Goal: Task Accomplishment & Management: Use online tool/utility

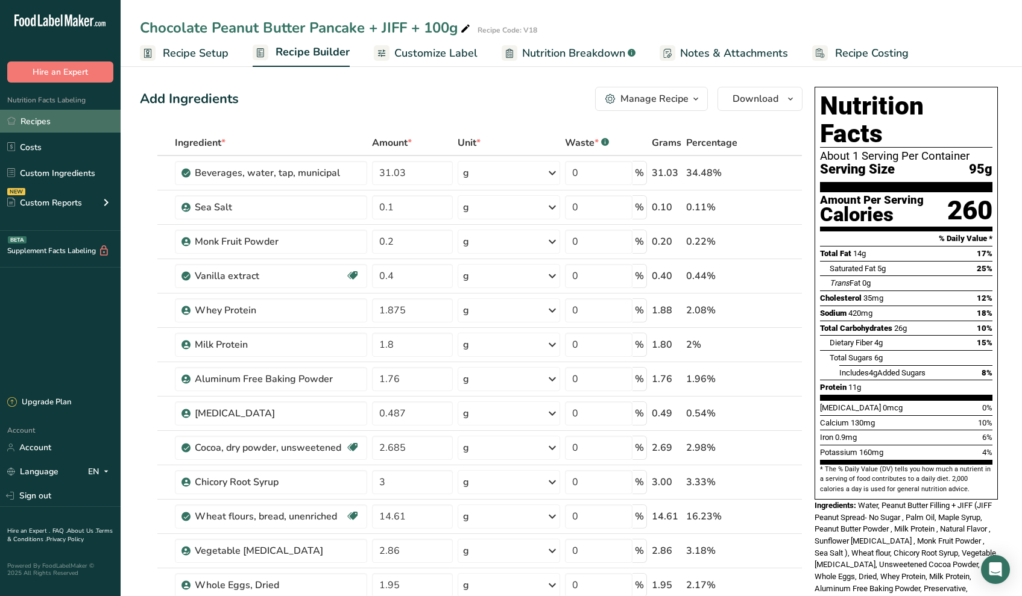
click at [47, 130] on link "Recipes" at bounding box center [60, 121] width 121 height 23
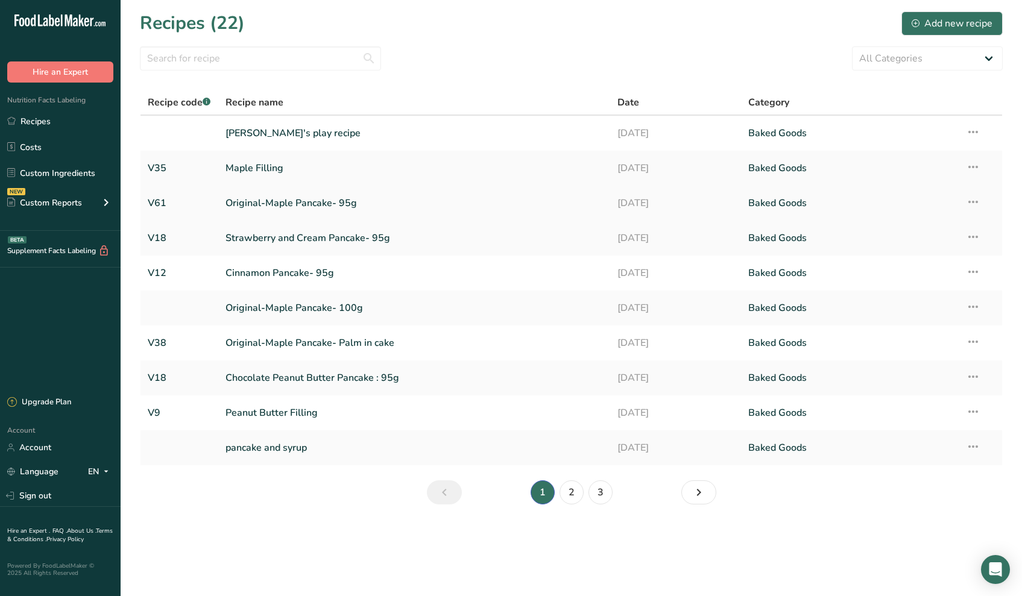
click at [273, 202] on link "Original-Maple Pancake- 95g" at bounding box center [415, 203] width 378 height 25
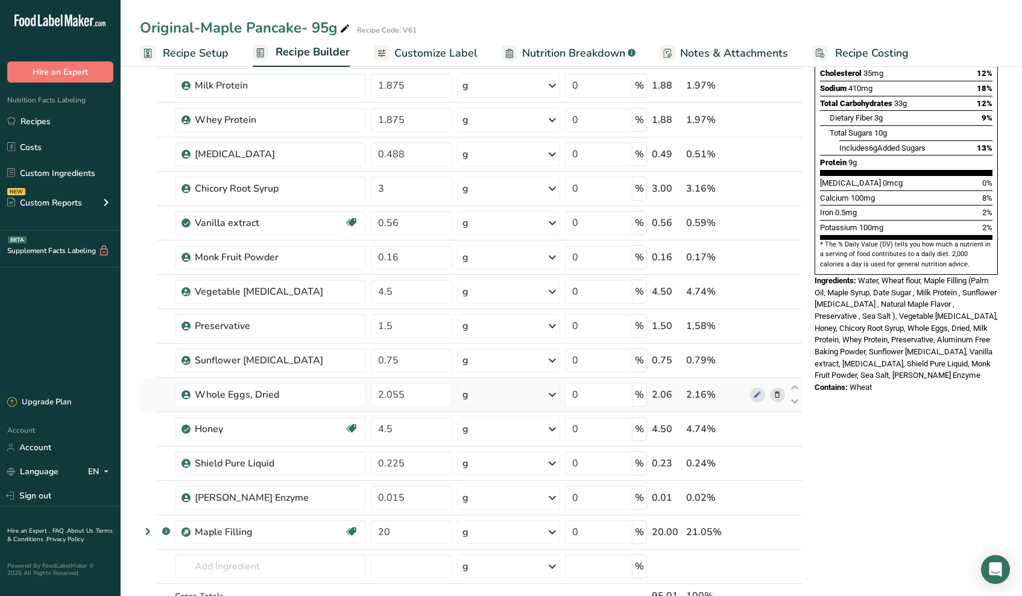
scroll to position [259, 0]
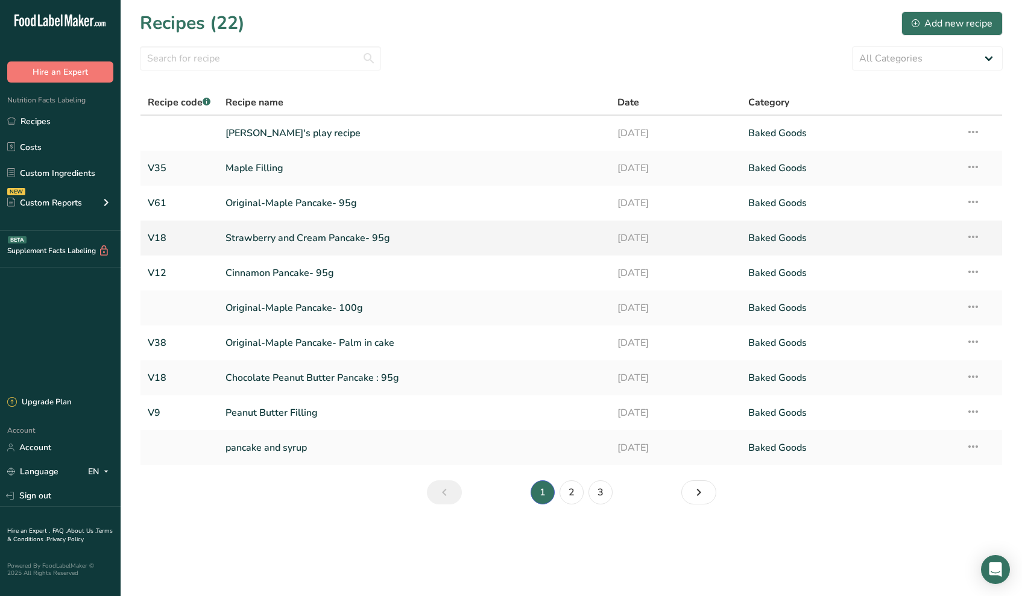
click at [225, 240] on td "Strawberry and Cream Pancake- 95g" at bounding box center [414, 238] width 392 height 35
click at [236, 239] on link "Strawberry and Cream Pancake- 95g" at bounding box center [415, 238] width 378 height 25
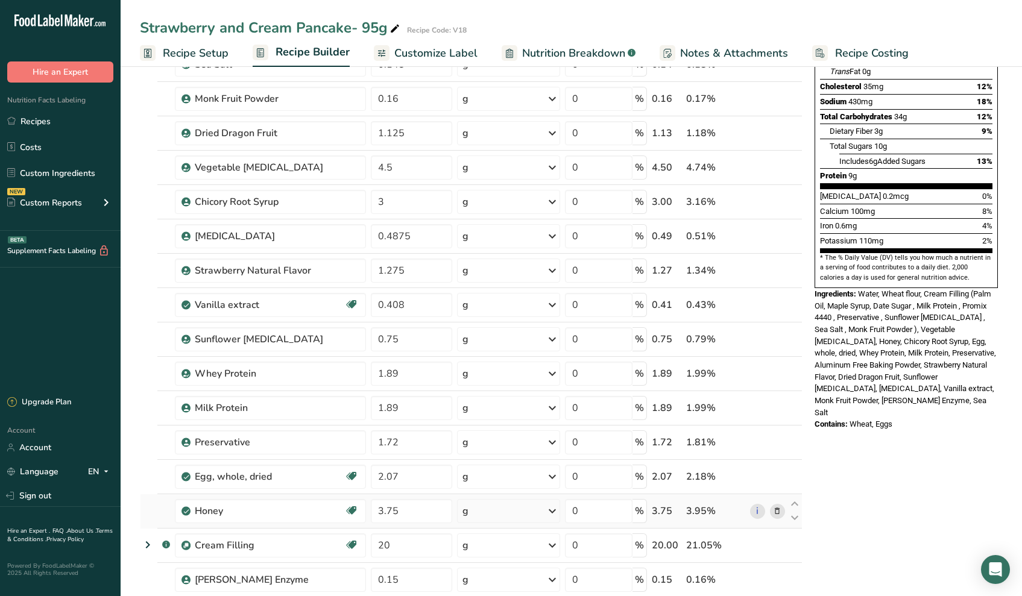
scroll to position [230, 0]
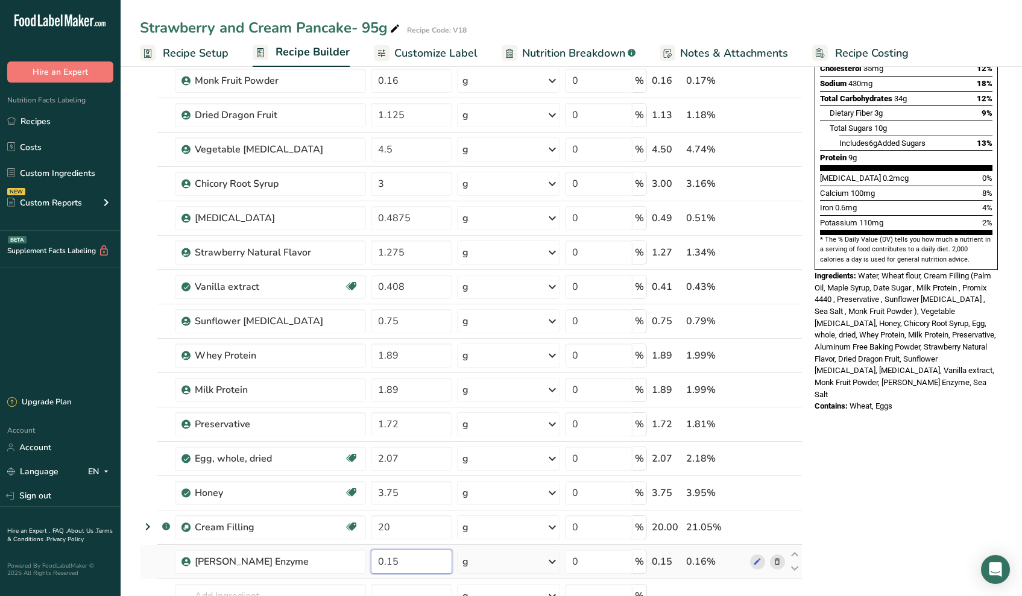
click at [388, 562] on input "0.15" at bounding box center [411, 562] width 81 height 24
type input "0.015"
click at [331, 583] on div "Ingredient * Amount * Unit * Waste * .a-a{fill:#347362;}.b-a{fill:#fff;} Grams …" at bounding box center [471, 294] width 663 height 789
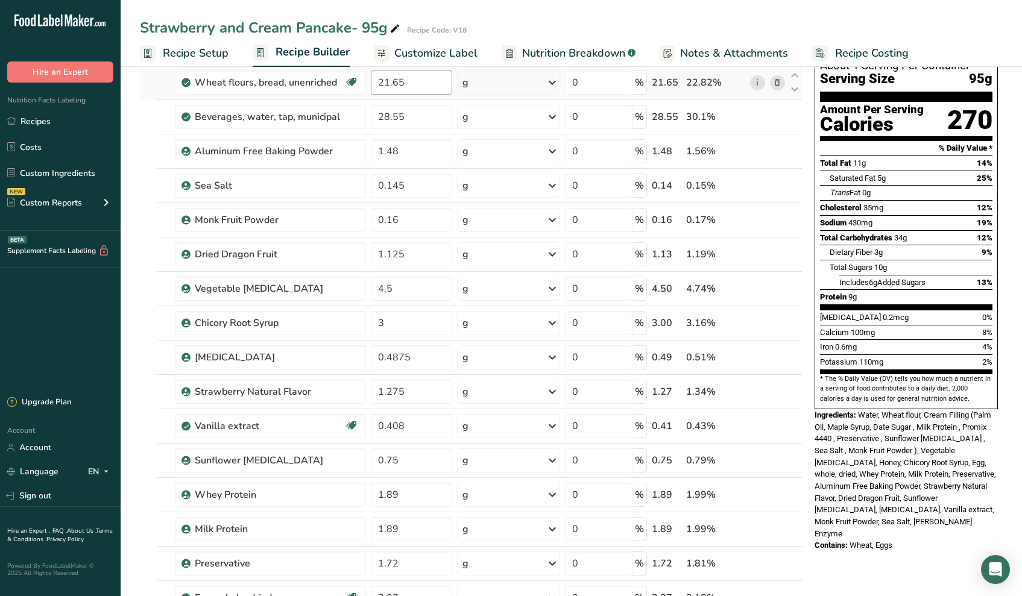
scroll to position [0, 0]
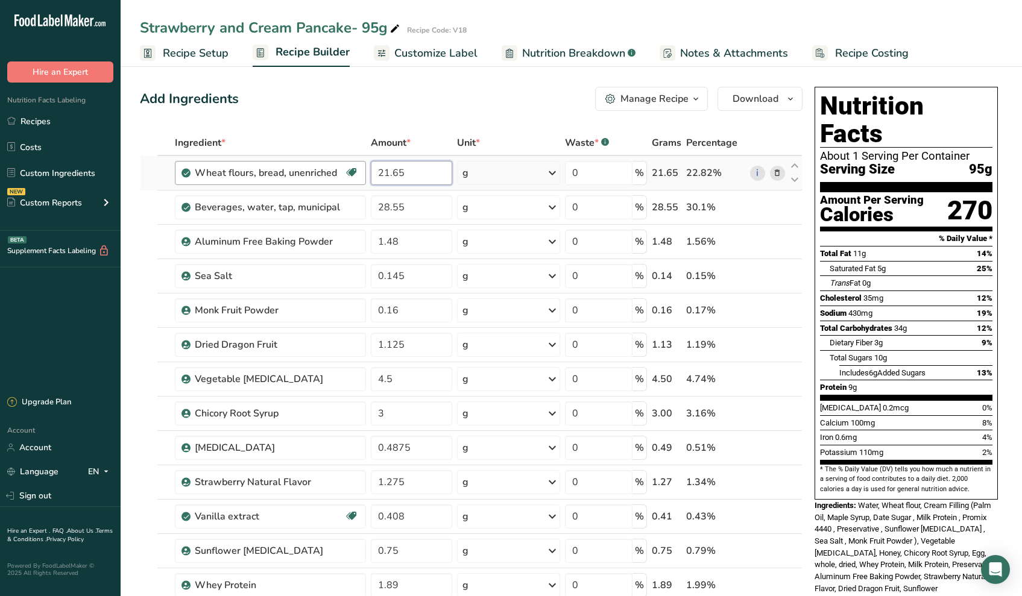
drag, startPoint x: 408, startPoint y: 173, endPoint x: 308, endPoint y: 176, distance: 100.8
click at [308, 176] on tr "Wheat flours, bread, unenriched Vegetarian Soy free 21.65 g Portions 1 cup unsi…" at bounding box center [472, 173] width 662 height 34
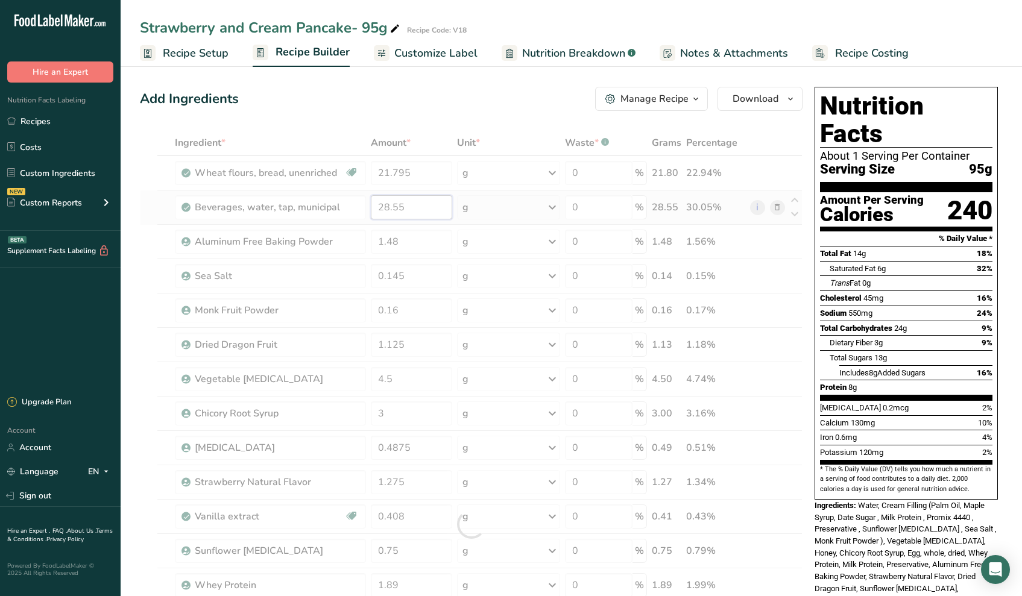
click at [419, 203] on div "Ingredient * Amount * Unit * Waste * .a-a{fill:#347362;}.b-a{fill:#fff;} Grams …" at bounding box center [471, 524] width 663 height 789
click at [419, 179] on div "Ingredient * Amount * Unit * Waste * .a-a{fill:#347362;}.b-a{fill:#fff;} Grams …" at bounding box center [471, 524] width 663 height 789
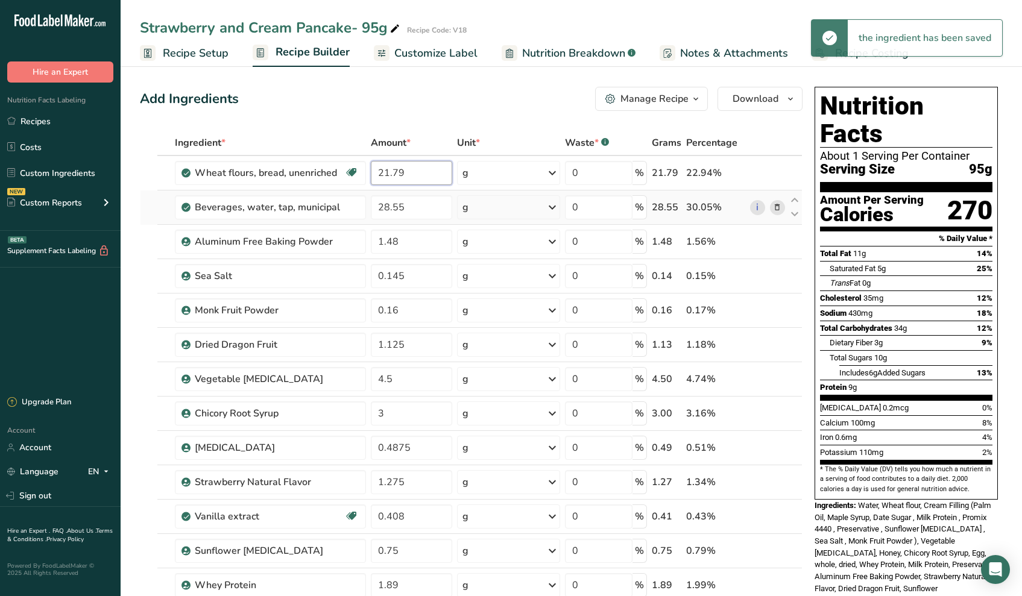
type input "21.79"
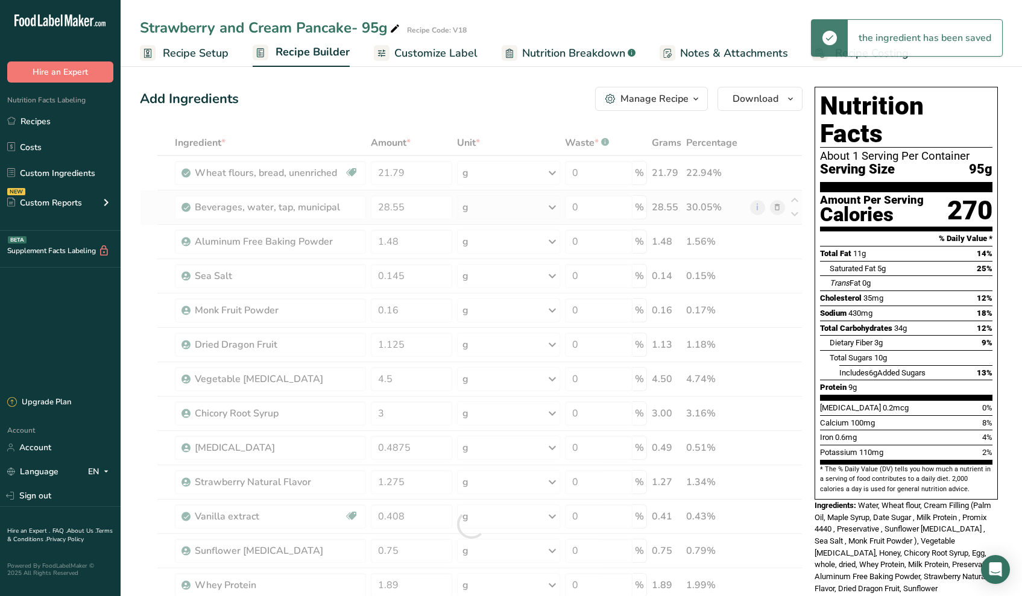
click at [422, 221] on div "Ingredient * Amount * Unit * Waste * .a-a{fill:#347362;}.b-a{fill:#fff;} Grams …" at bounding box center [471, 524] width 663 height 789
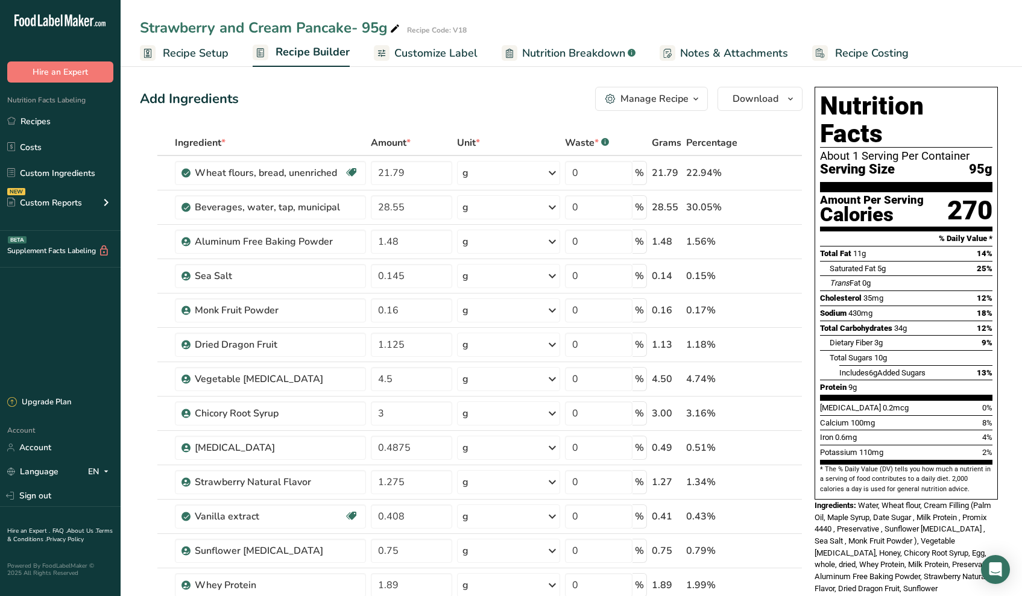
click at [502, 101] on div "Add Ingredients Manage Recipe Delete Recipe Duplicate Recipe Scale Recipe Save …" at bounding box center [471, 99] width 663 height 24
click at [40, 118] on link "Recipes" at bounding box center [60, 121] width 121 height 23
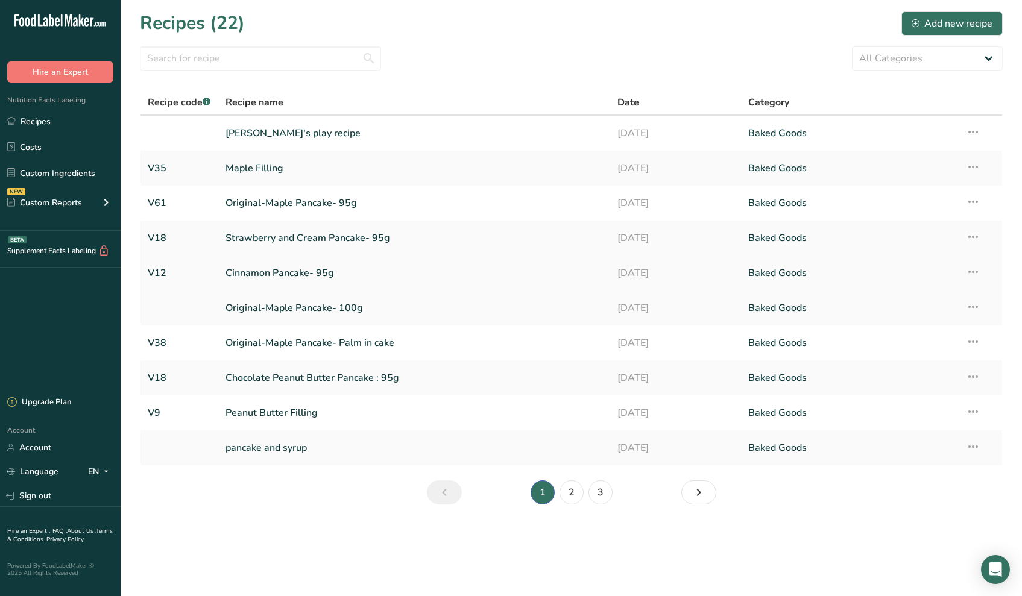
click at [286, 273] on link "Cinnamon Pancake- 95g" at bounding box center [415, 273] width 378 height 25
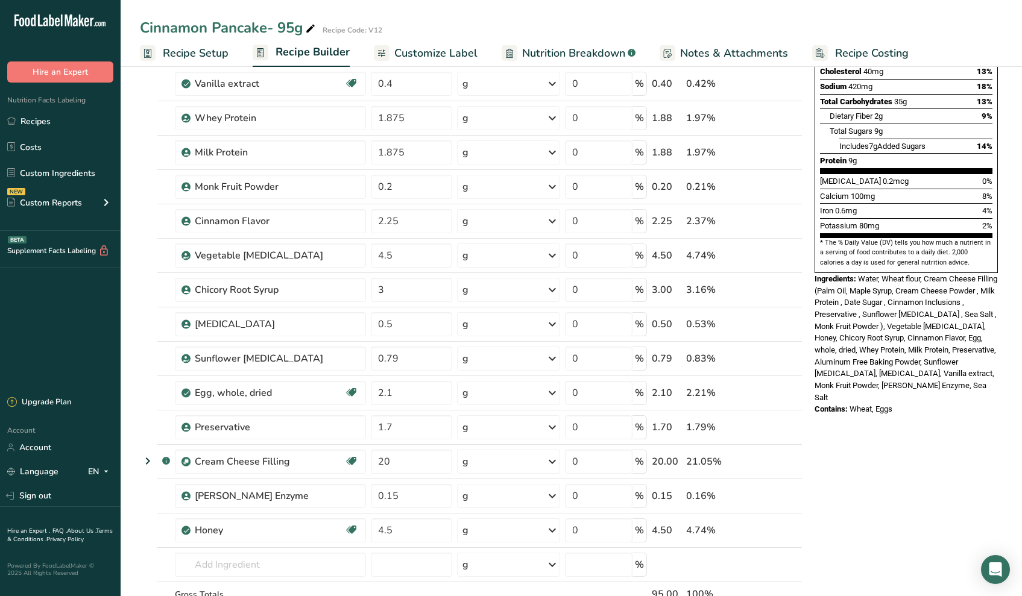
scroll to position [333, 0]
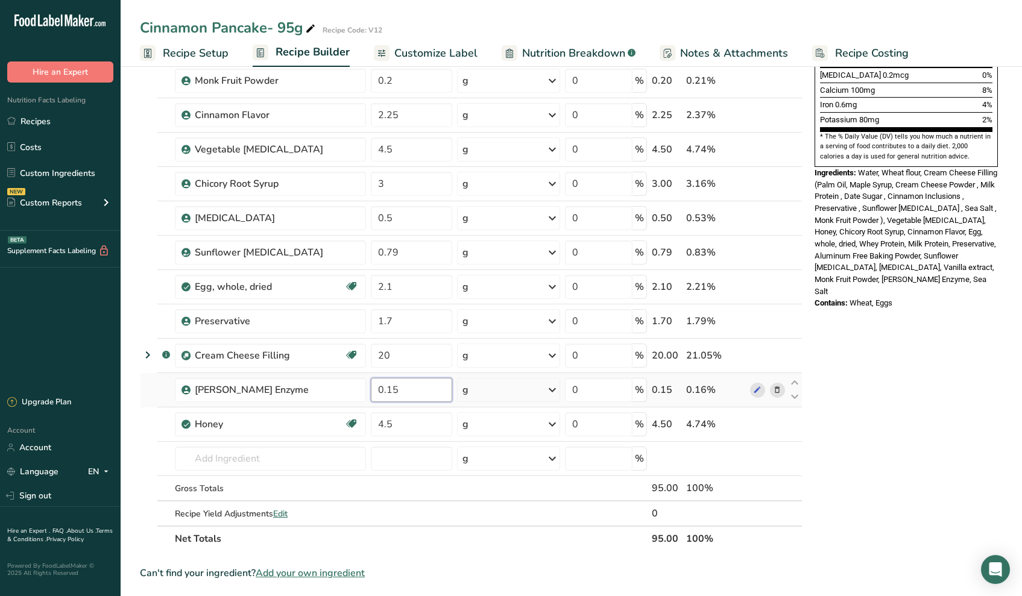
click at [389, 389] on input "0.15" at bounding box center [411, 390] width 81 height 24
type input "0.015"
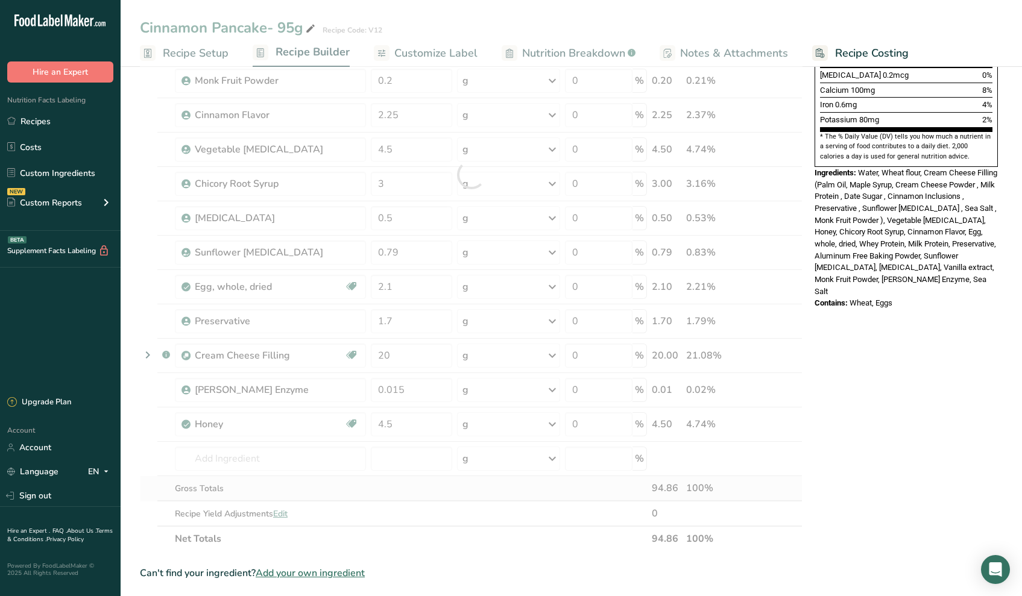
click at [423, 479] on div "Ingredient * Amount * Unit * Waste * .a-a{fill:#347362;}.b-a{fill:#fff;} Grams …" at bounding box center [471, 174] width 663 height 755
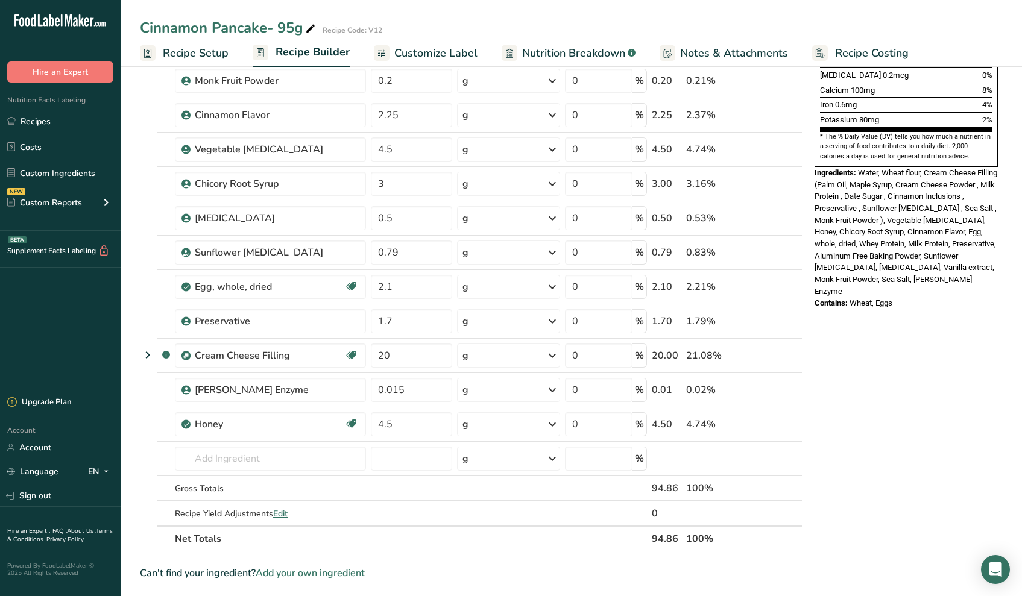
scroll to position [0, 0]
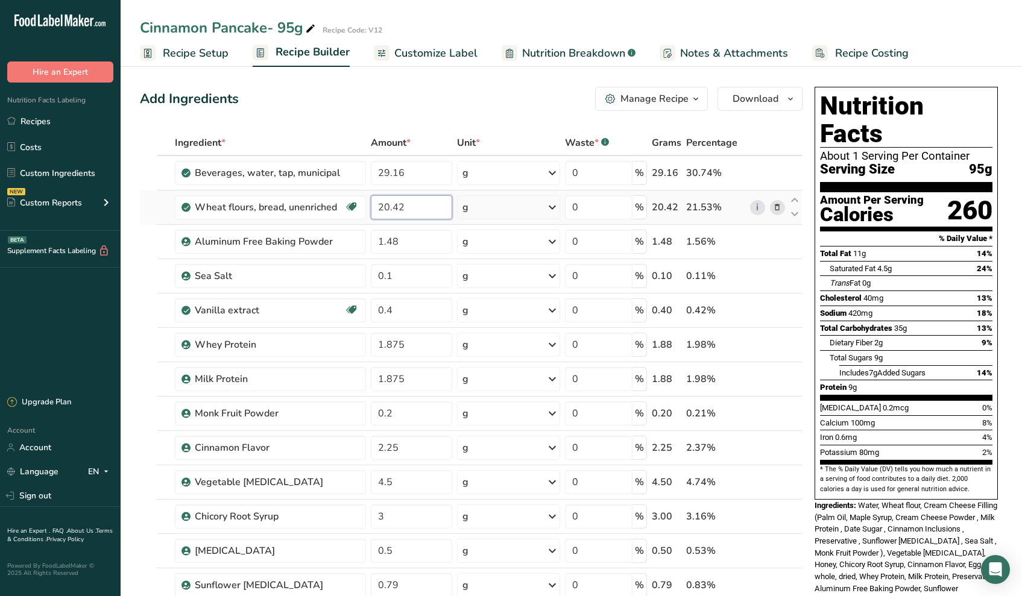
click at [414, 210] on input "20.42" at bounding box center [411, 207] width 81 height 24
type input "20.56"
click at [435, 278] on div "Ingredient * Amount * Unit * Waste * .a-a{fill:#347362;}.b-a{fill:#fff;} Grams …" at bounding box center [471, 507] width 663 height 755
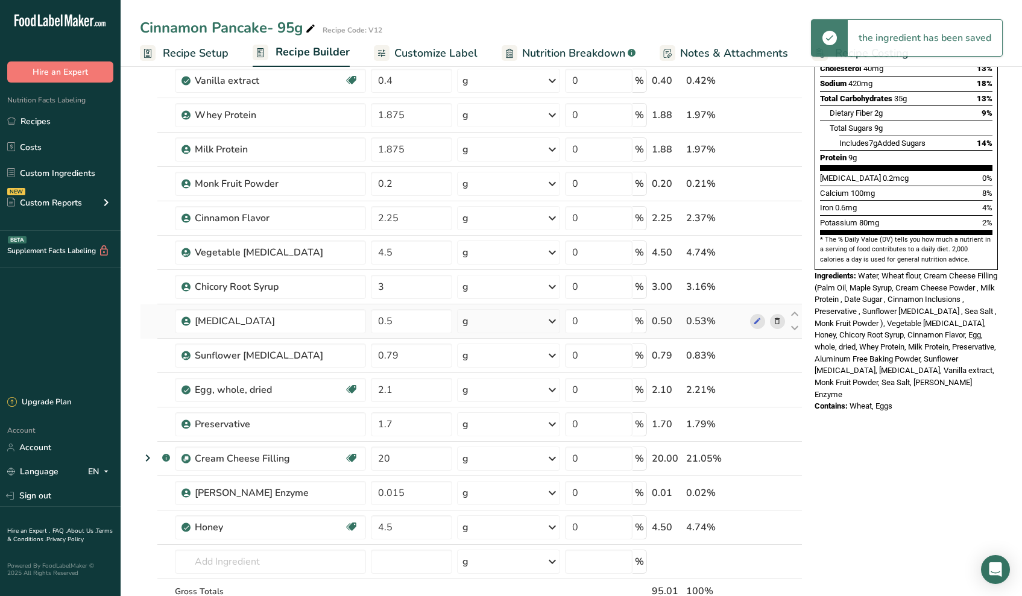
scroll to position [264, 0]
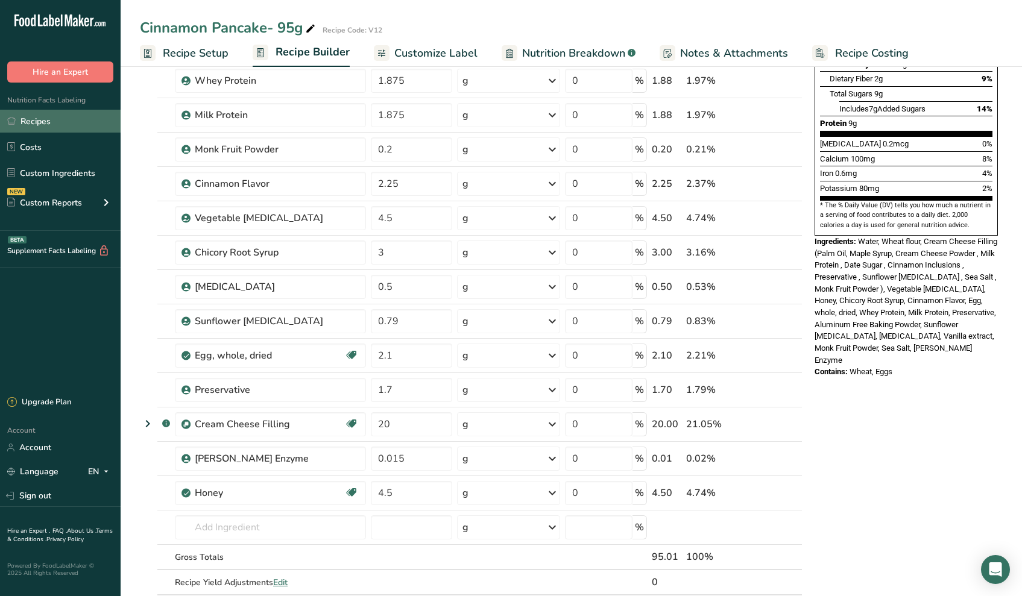
click at [28, 116] on link "Recipes" at bounding box center [60, 121] width 121 height 23
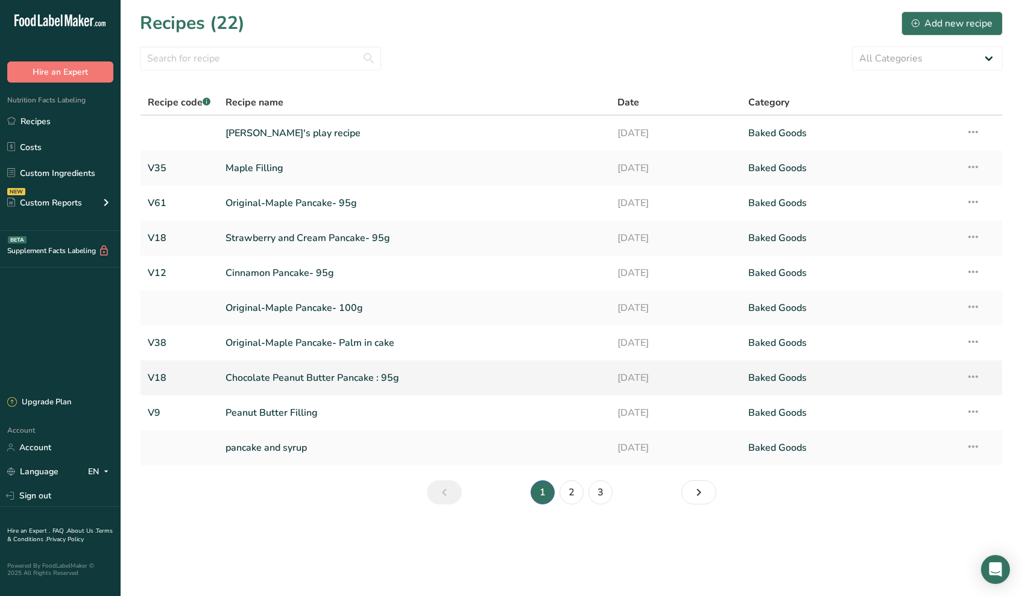
click at [268, 382] on link "Chocolate Peanut Butter Pancake : 95g" at bounding box center [415, 377] width 378 height 25
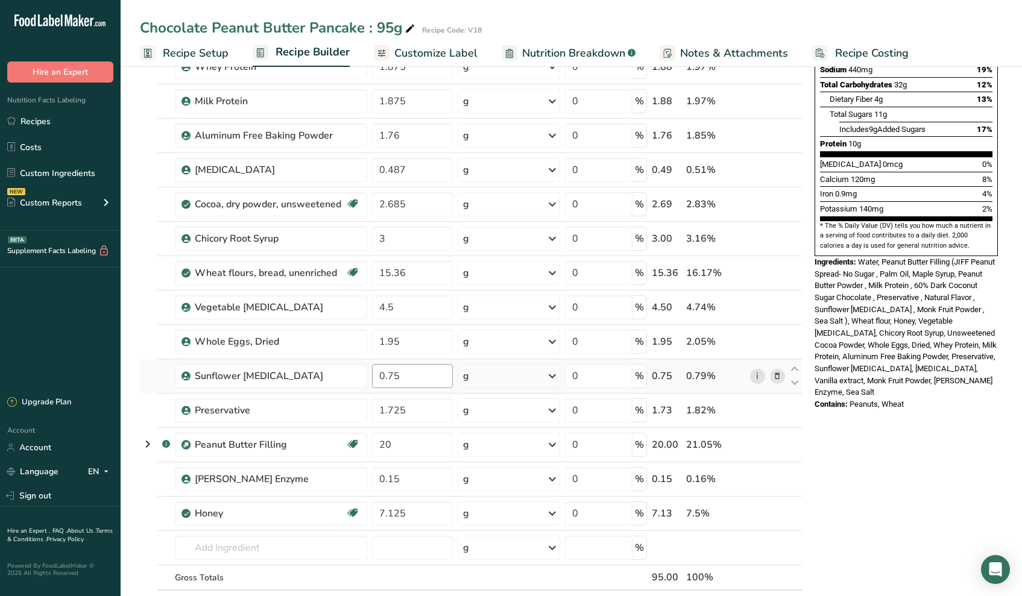
scroll to position [321, 0]
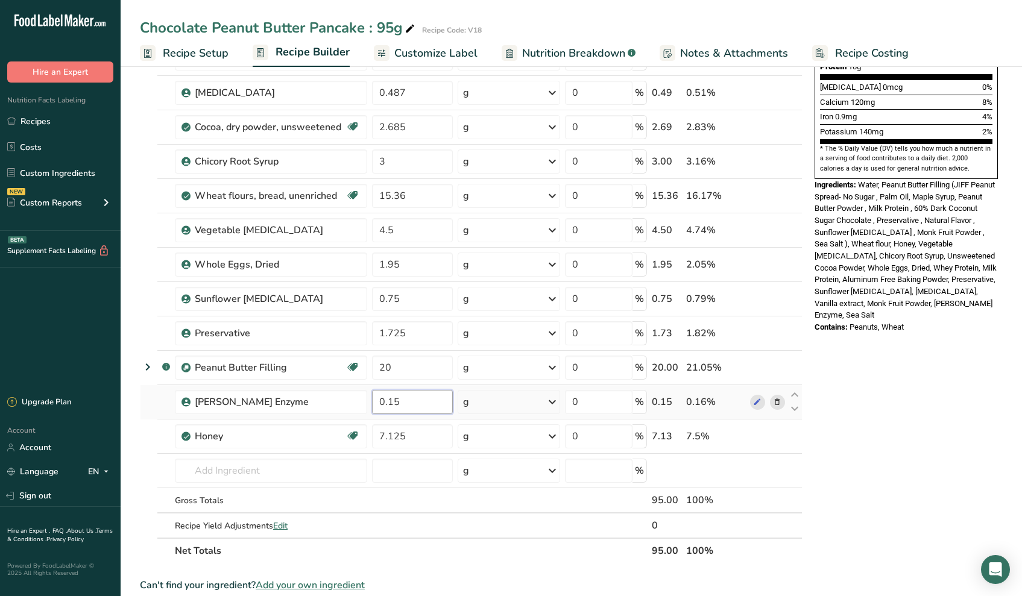
click at [390, 402] on input "0.15" at bounding box center [412, 402] width 81 height 24
type input "0.015"
click at [433, 487] on div "Ingredient * Amount * Unit * Waste * .a-a{fill:#347362;}.b-a{fill:#fff;} Grams …" at bounding box center [471, 186] width 663 height 755
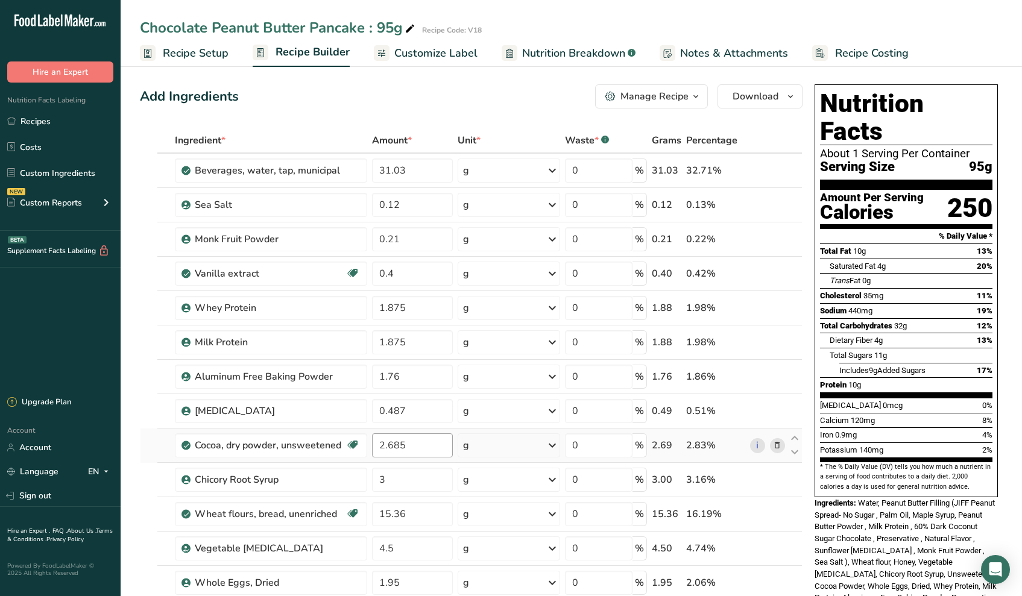
scroll to position [9, 0]
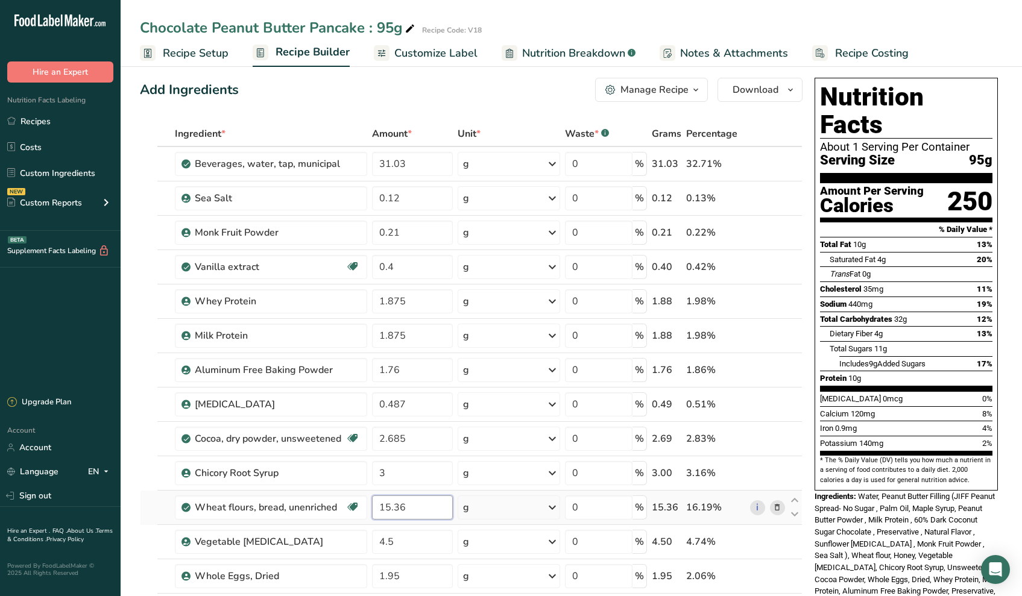
click at [407, 510] on input "15.36" at bounding box center [412, 508] width 81 height 24
type input "15.5"
click at [517, 512] on div "Ingredient * Amount * Unit * Waste * .a-a{fill:#347362;}.b-a{fill:#fff;} Grams …" at bounding box center [471, 498] width 663 height 755
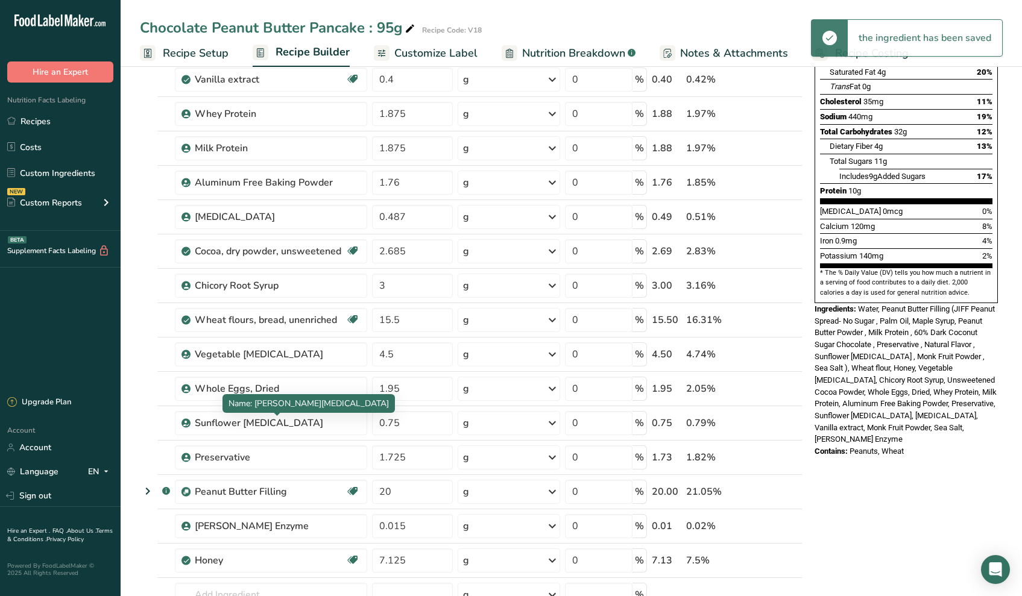
scroll to position [0, 0]
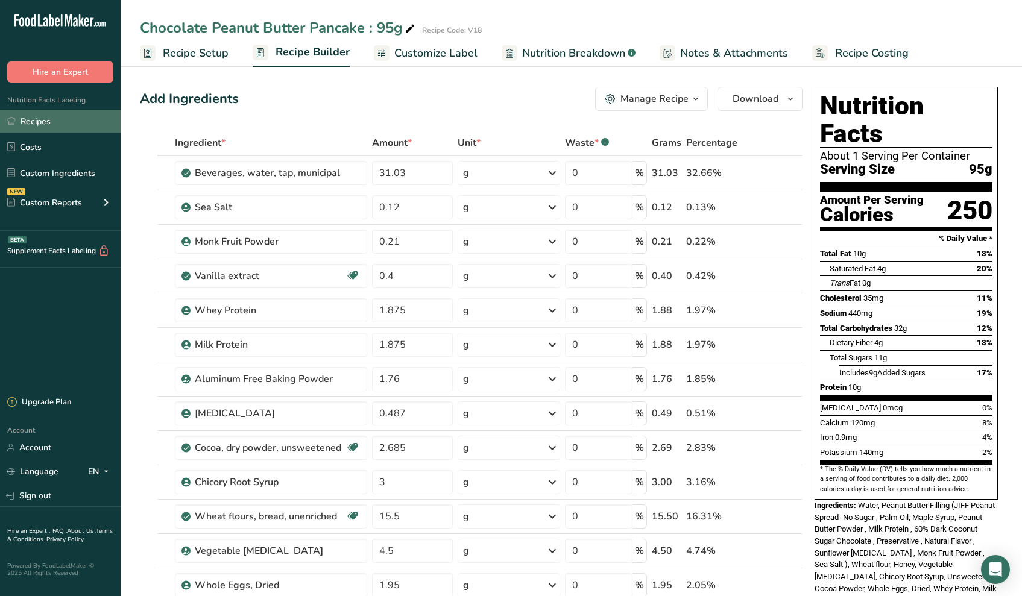
click at [36, 125] on link "Recipes" at bounding box center [60, 121] width 121 height 23
